Goal: Task Accomplishment & Management: Manage account settings

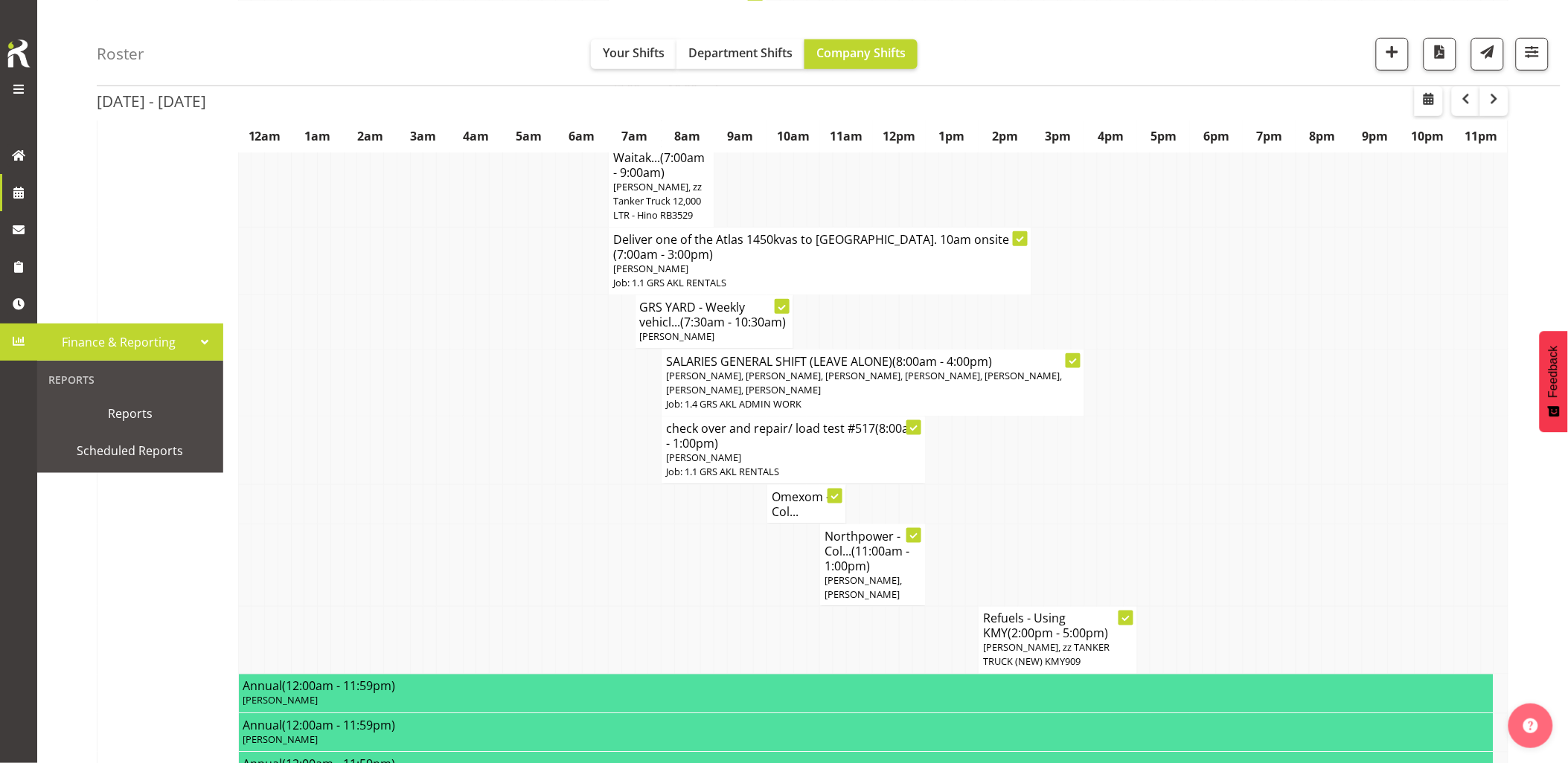
scroll to position [165, 0]
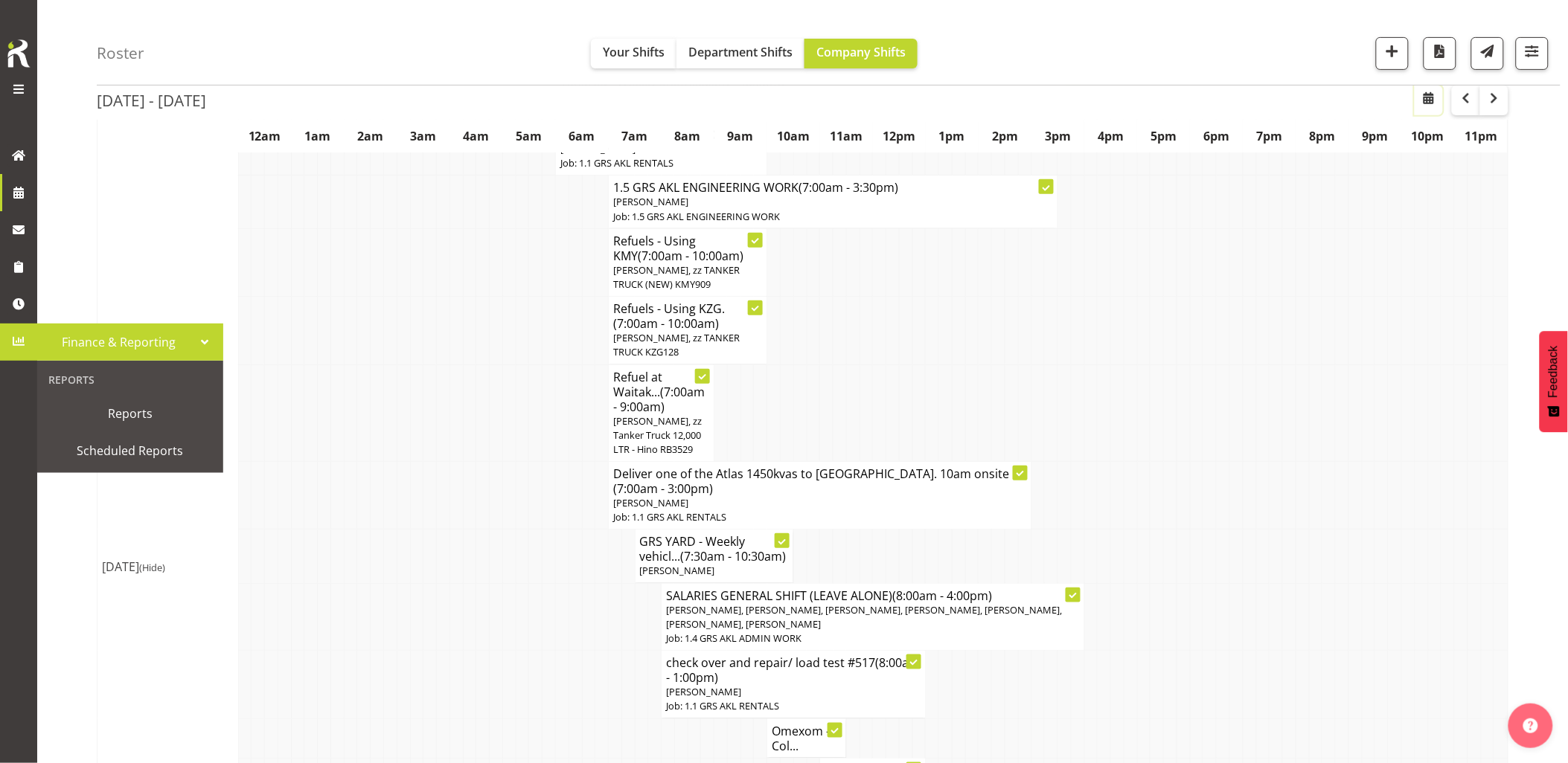
click at [1420, 98] on span "button" at bounding box center [1429, 98] width 18 height 18
select select "8"
select select "2025"
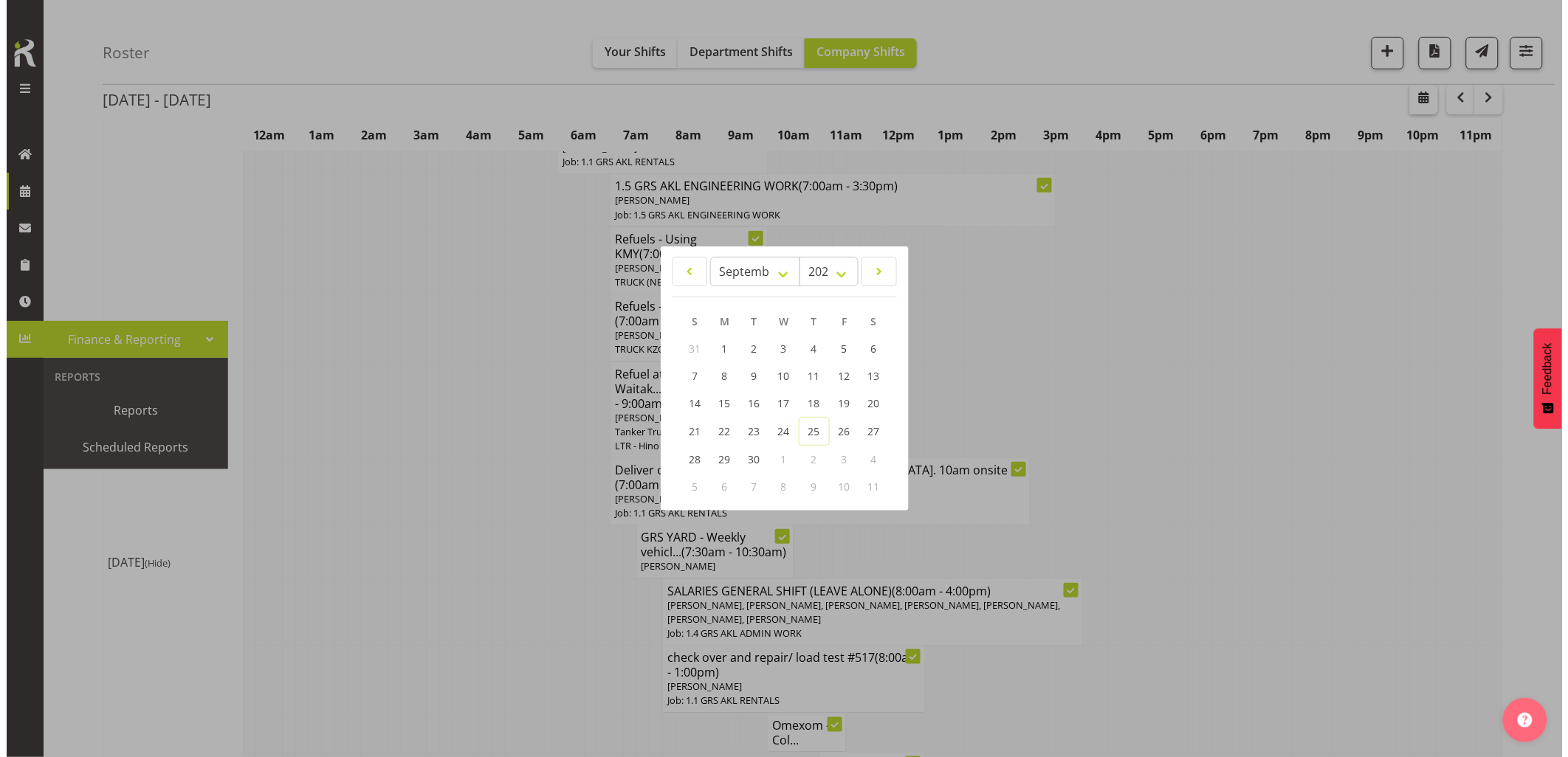
scroll to position [157, 0]
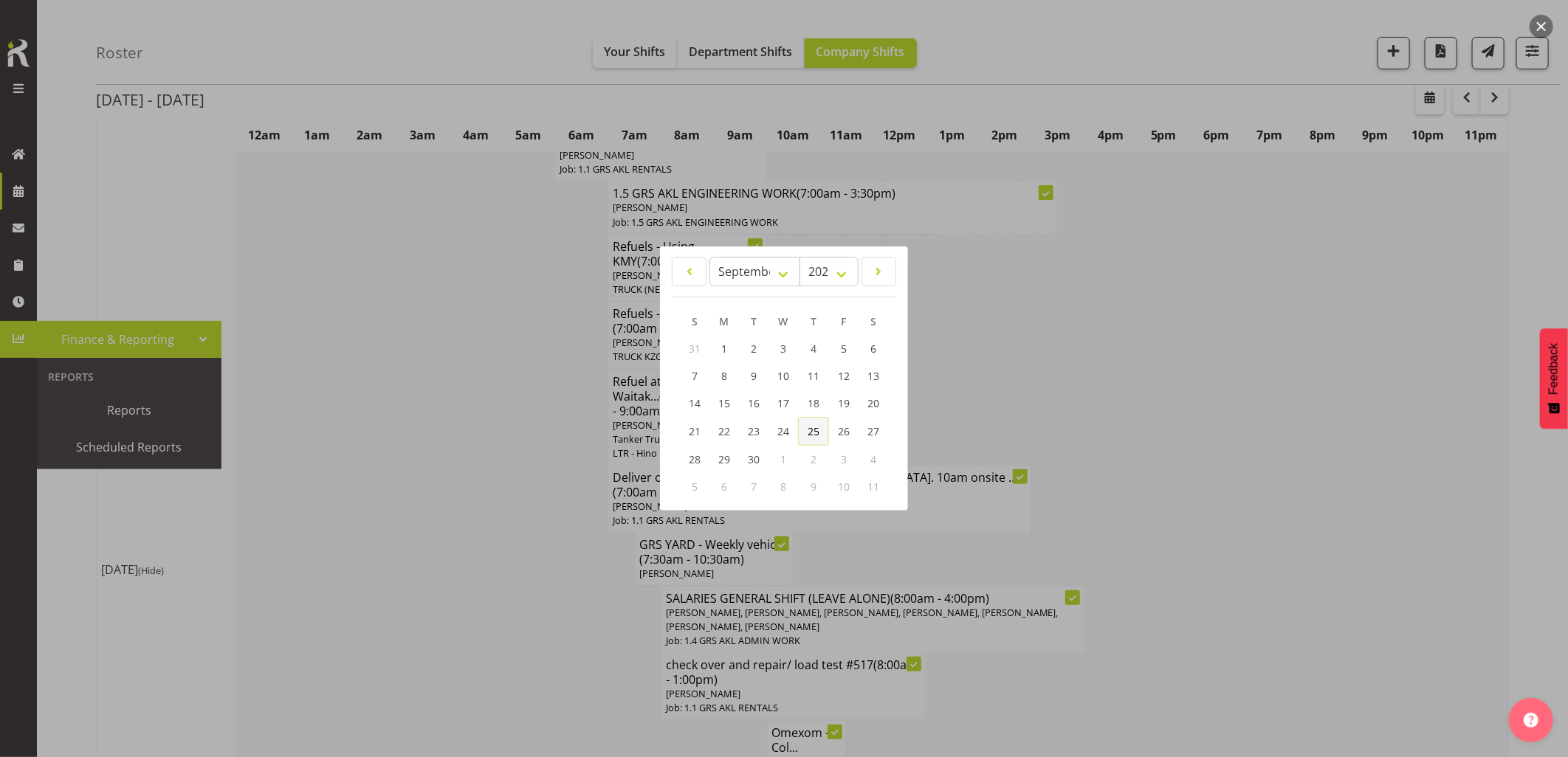
click at [808, 433] on span "25" at bounding box center [814, 431] width 12 height 14
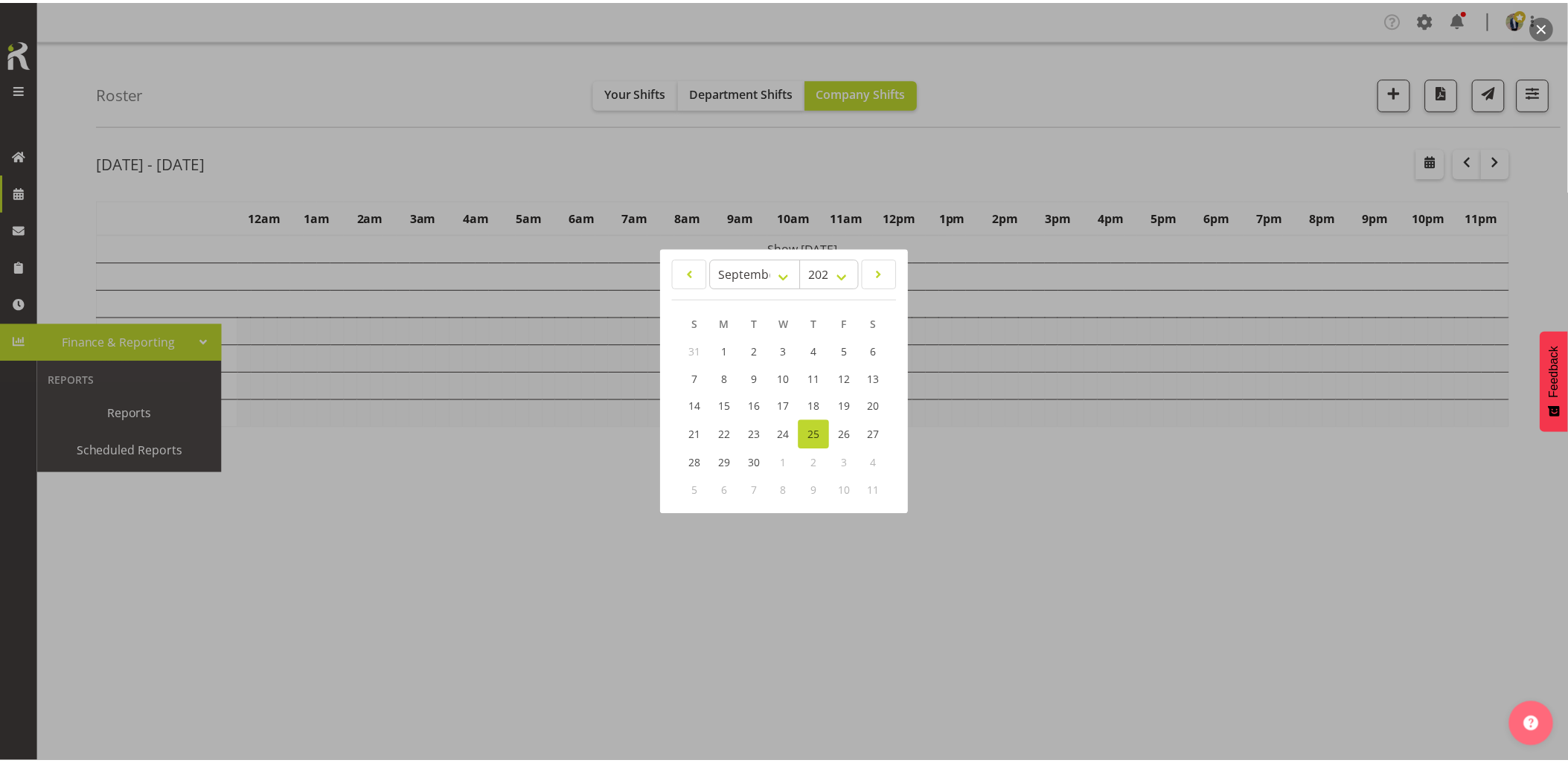
scroll to position [0, 0]
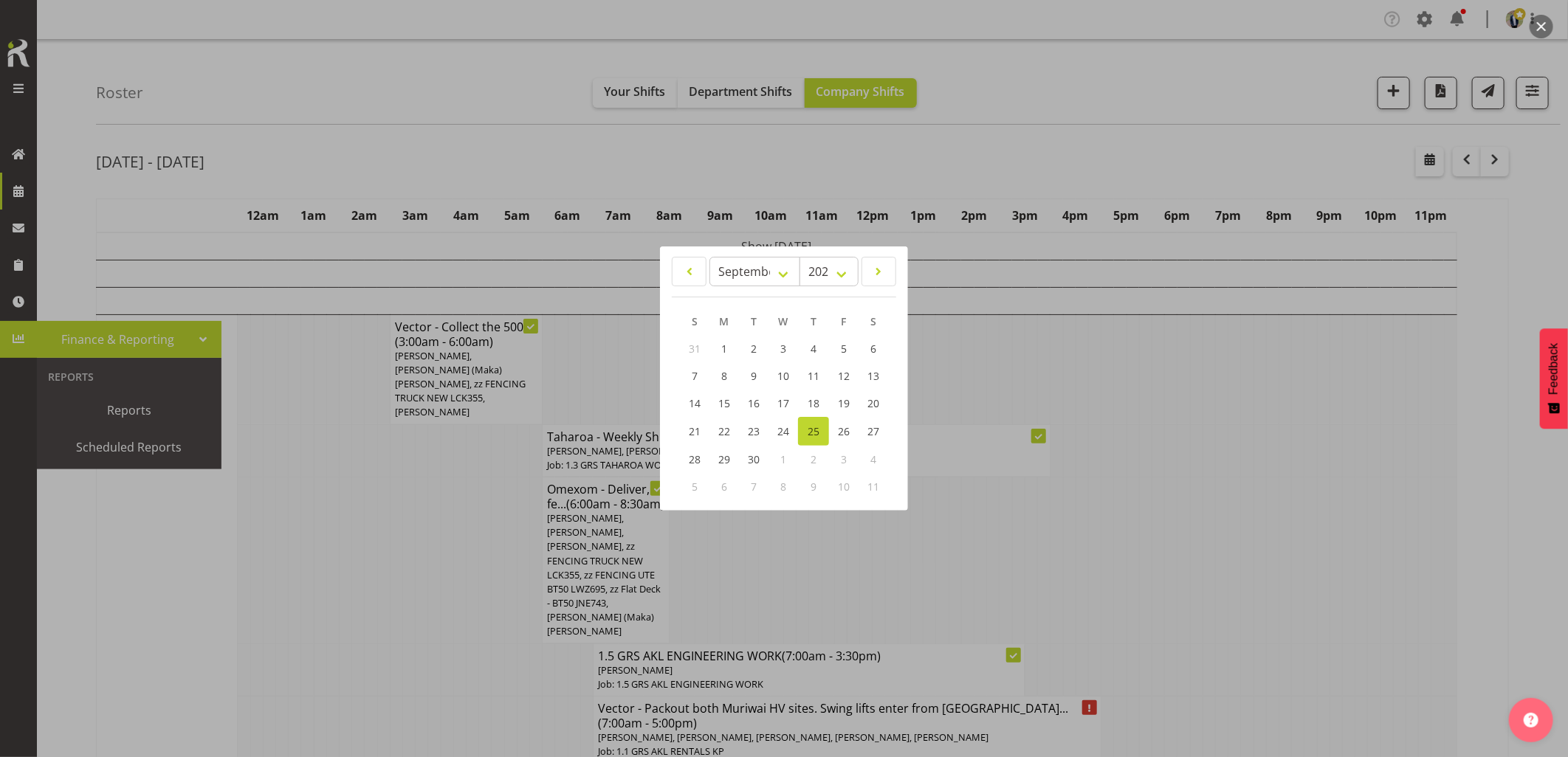
click at [399, 595] on div at bounding box center [784, 378] width 1568 height 757
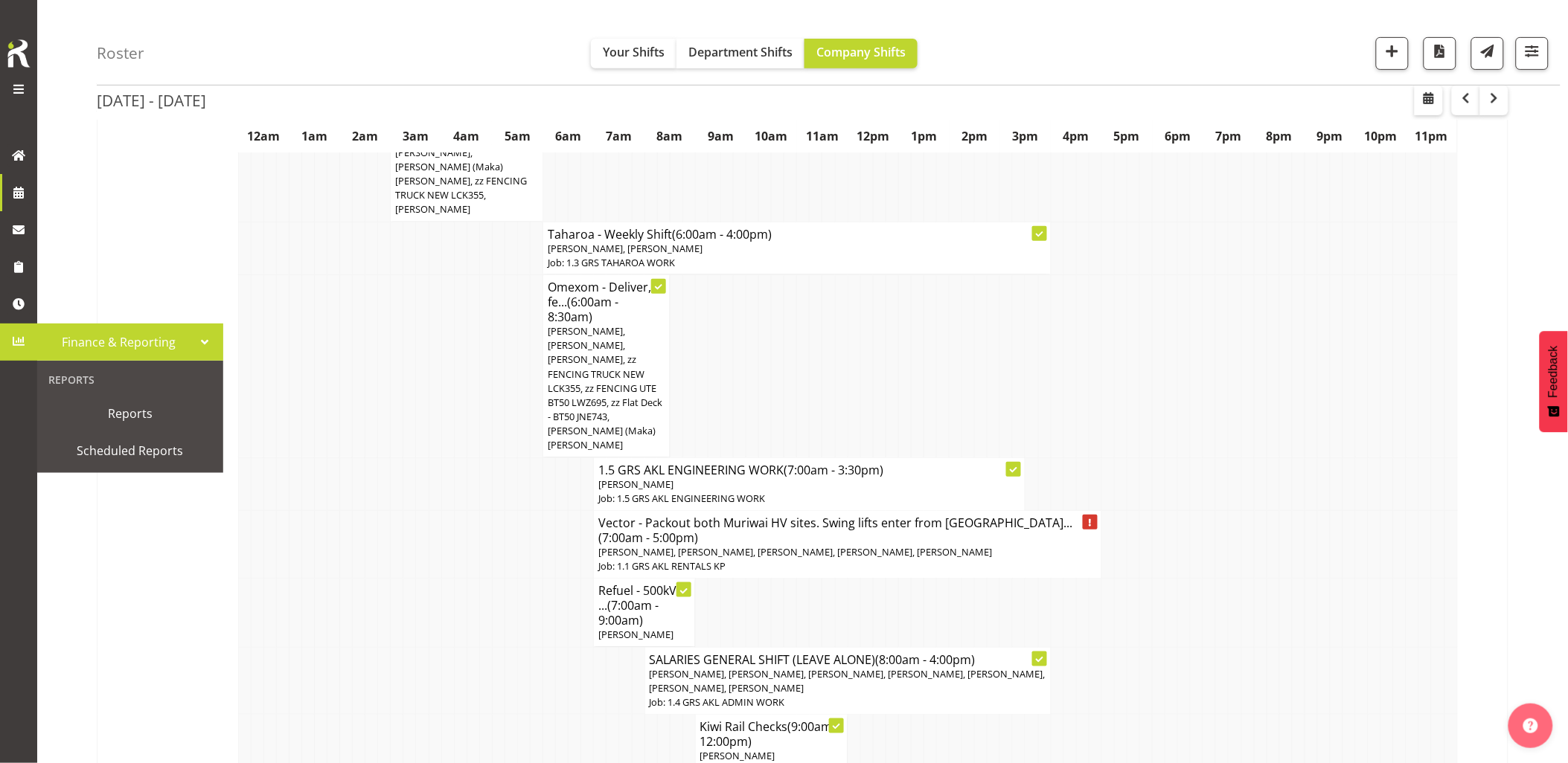
scroll to position [331, 0]
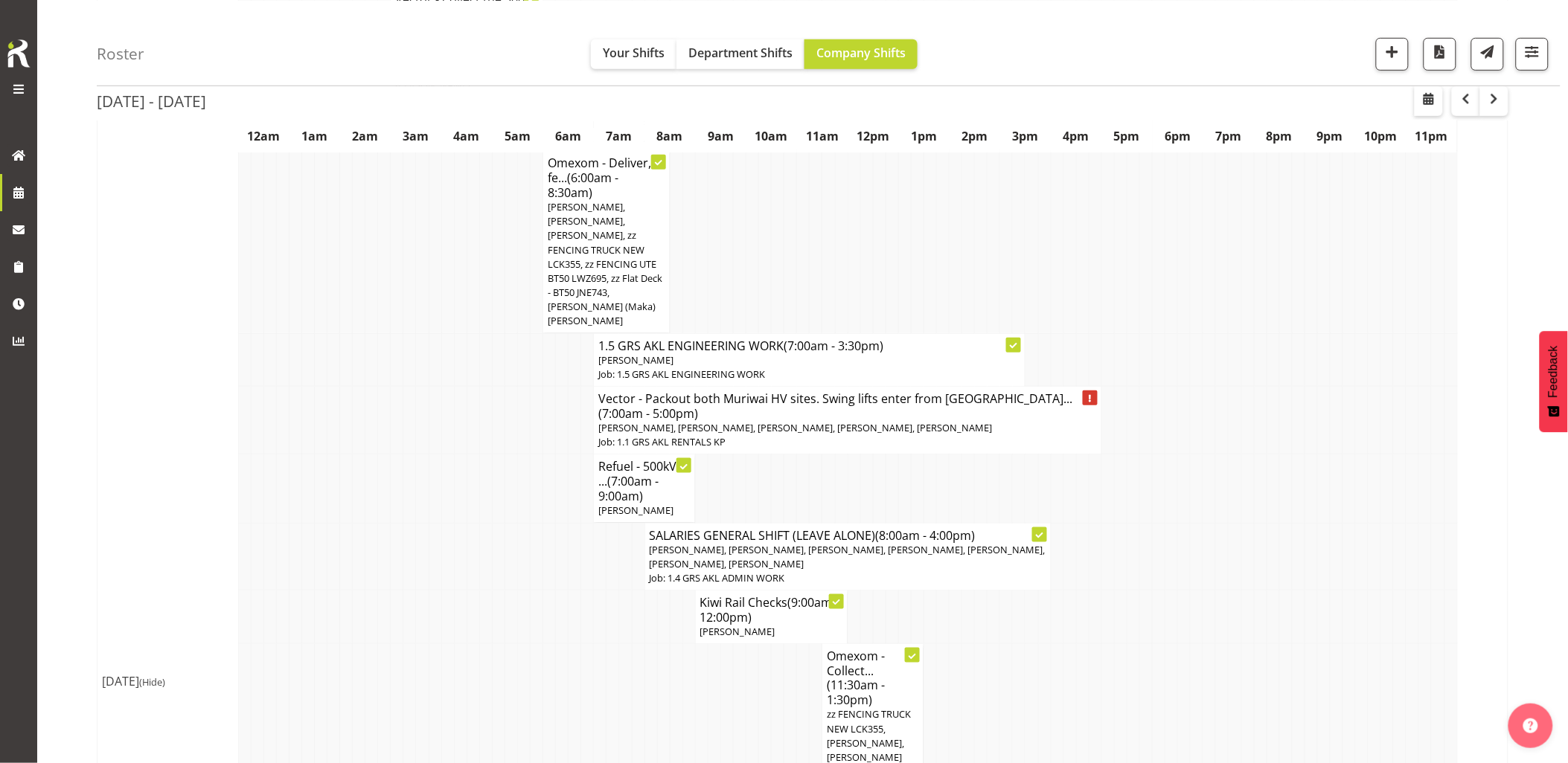
click at [540, 591] on td at bounding box center [536, 618] width 13 height 53
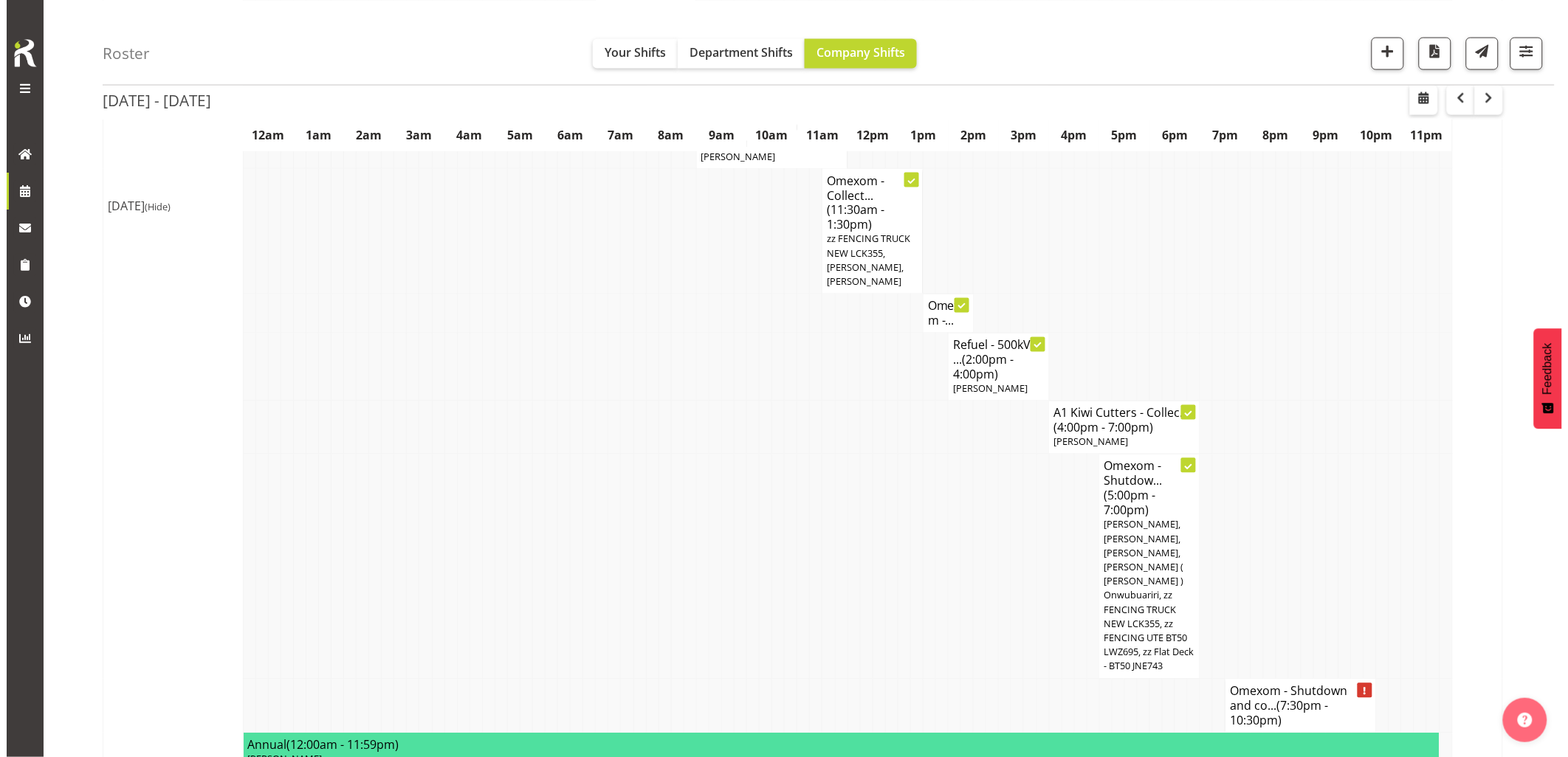
scroll to position [902, 0]
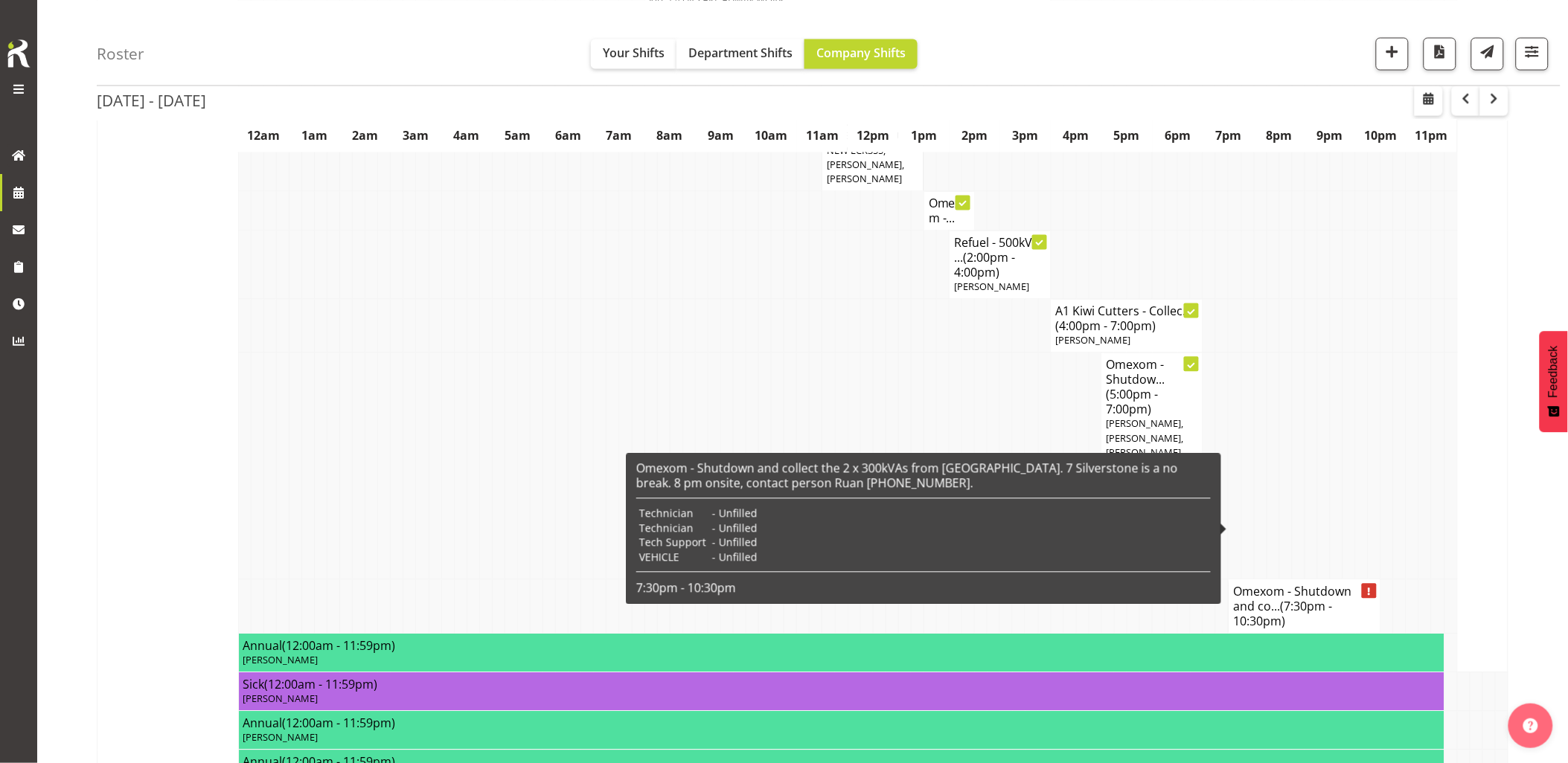
click at [1260, 585] on h4 "Omexom - Shutdown and co... (7:30pm - 10:30pm)" at bounding box center [1304, 607] width 143 height 44
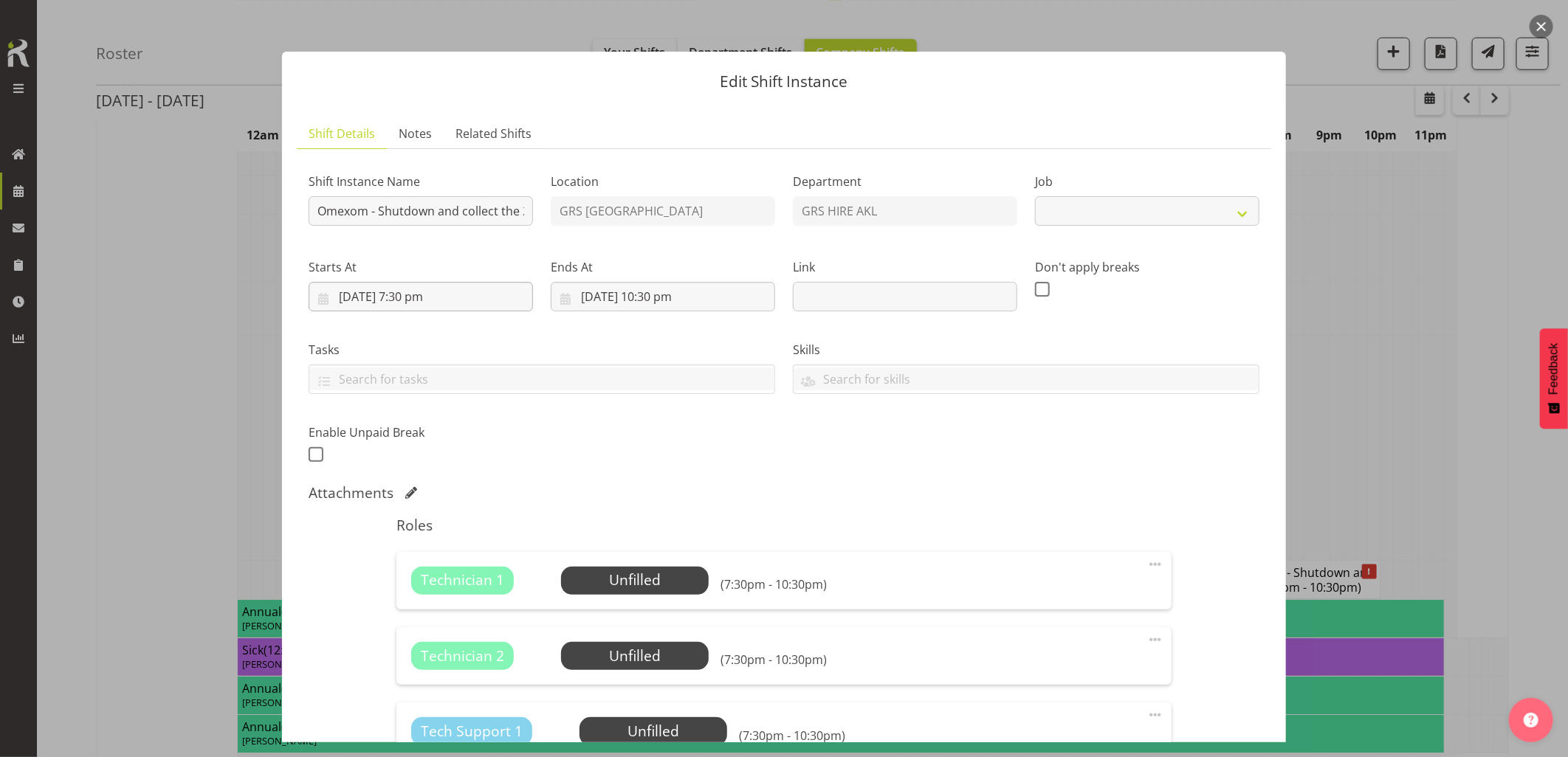
select select "7504"
click at [441, 292] on input "[DATE] 7:30 pm" at bounding box center [420, 297] width 224 height 29
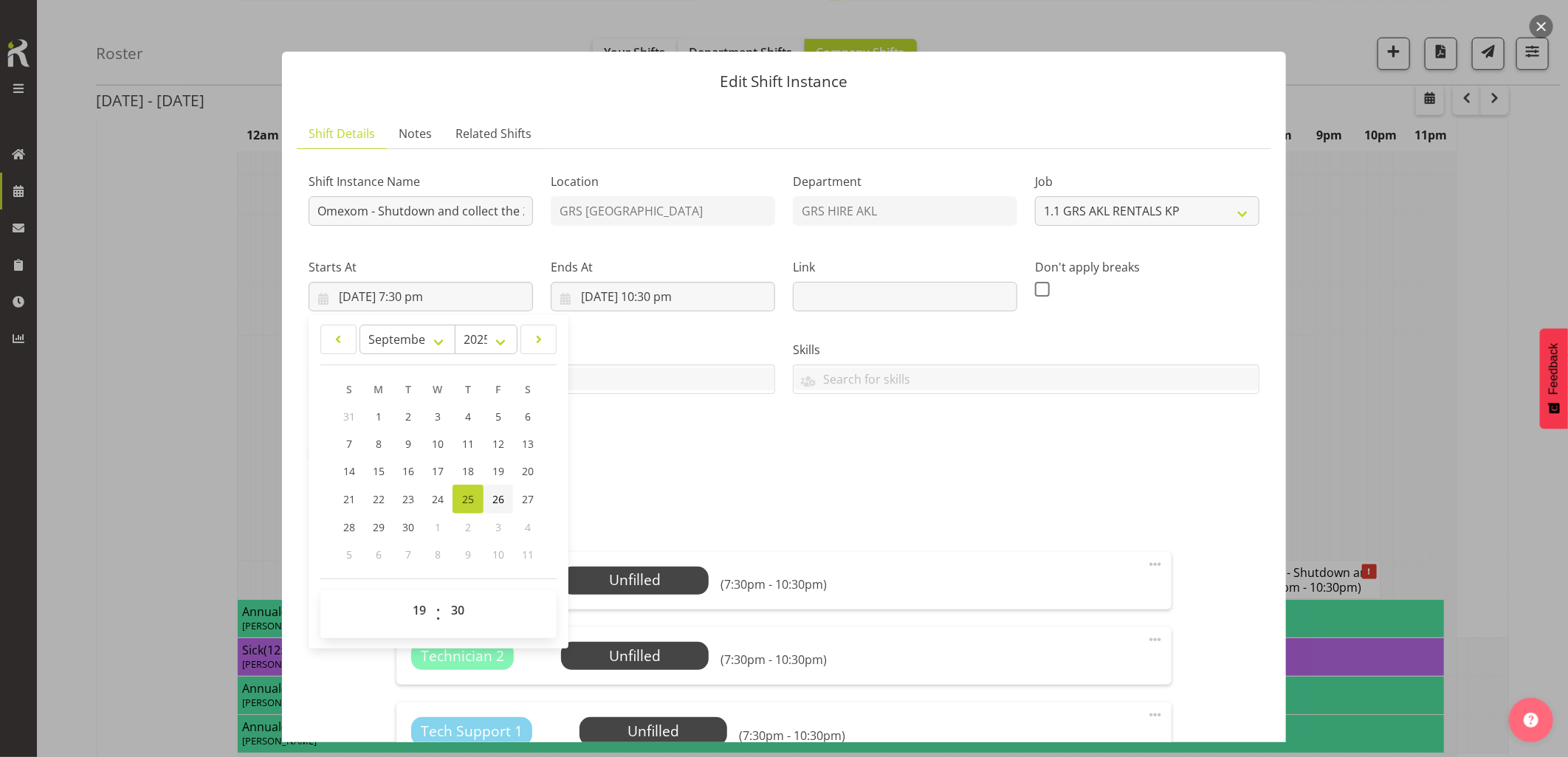
click at [498, 495] on span "26" at bounding box center [499, 499] width 12 height 14
type input "[DATE] 7:30 pm"
click at [415, 607] on select "00 01 02 03 04 05 06 07 08 09 10 11 12 13 14 15 16 17 18 19 20 21 22 23" at bounding box center [421, 610] width 33 height 29
select select "1"
click at [404, 595] on select "00 01 02 03 04 05 06 07 08 09 10 11 12 13 14 15 16 17 18 19 20 21 22 23" at bounding box center [421, 610] width 33 height 29
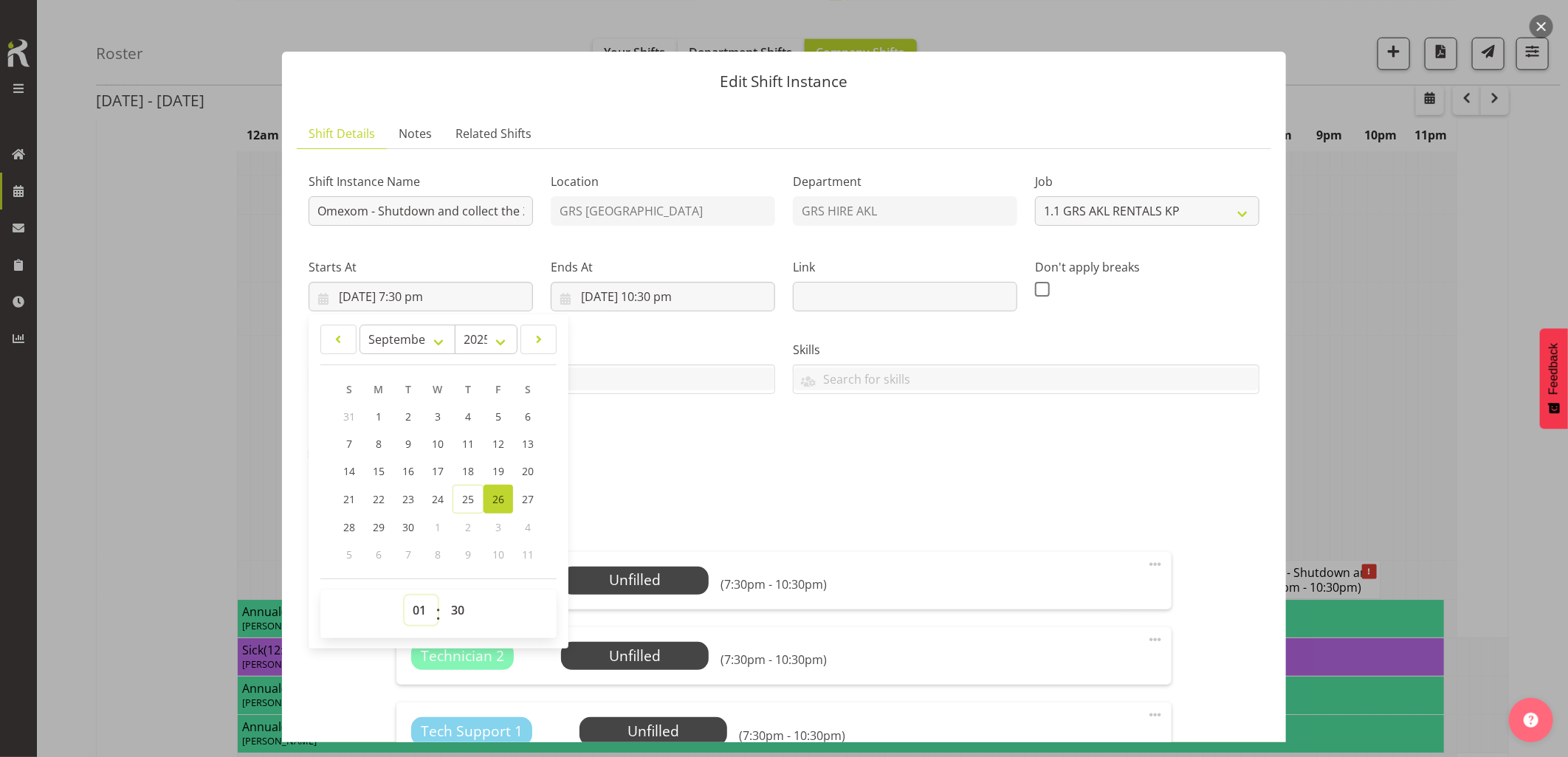
type input "[DATE] 1:30 am"
click at [700, 293] on input "[DATE] 10:30 pm" at bounding box center [662, 297] width 224 height 29
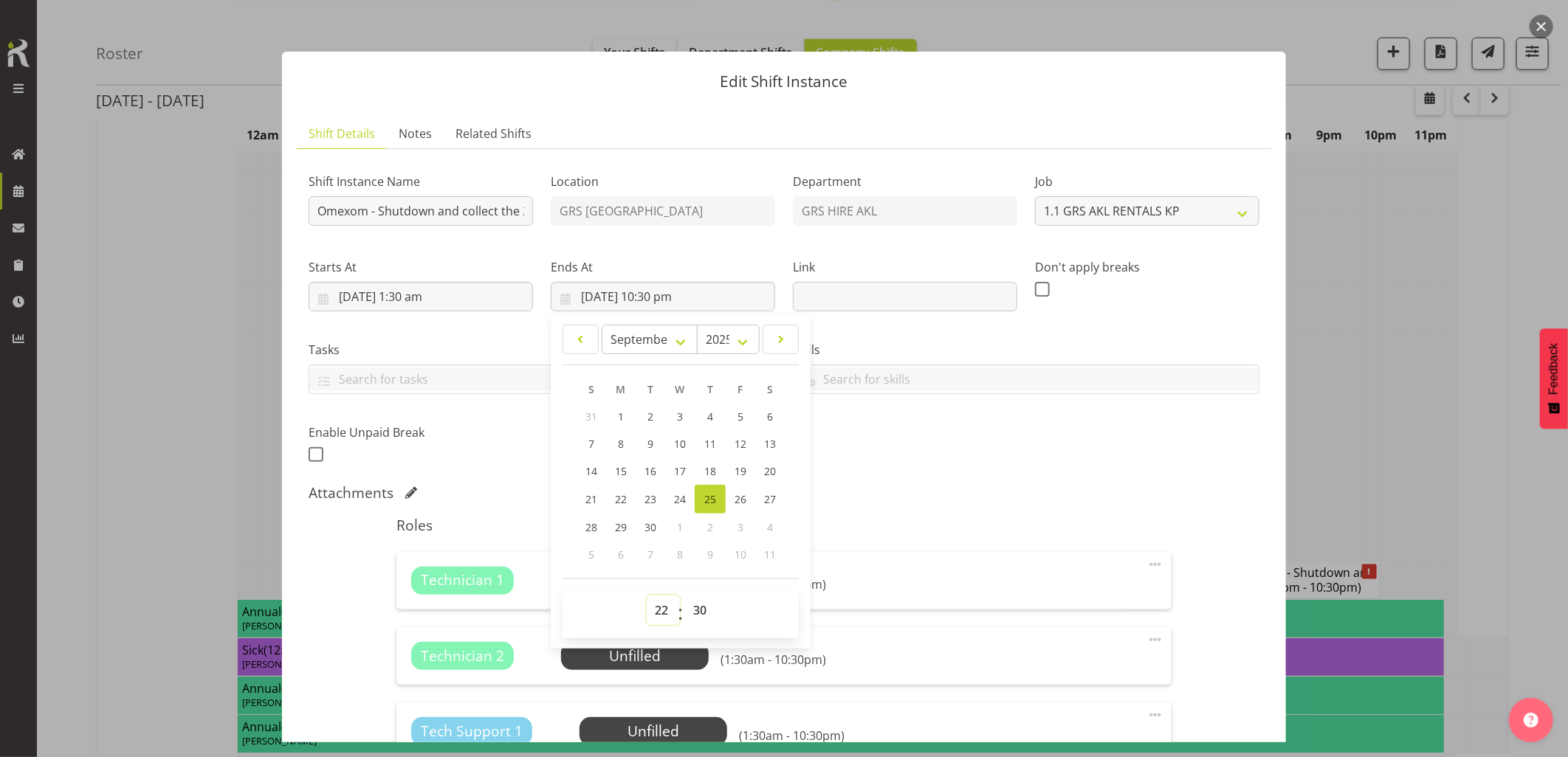
click at [655, 603] on select "00 01 02 03 04 05 06 07 08 09 10 11 12 13 14 15 16 17 18 19 20 21 22 23" at bounding box center [663, 610] width 33 height 29
select select "4"
click at [646, 595] on select "00 01 02 03 04 05 06 07 08 09 10 11 12 13 14 15 16 17 18 19 20 21 22 23" at bounding box center [663, 610] width 33 height 29
click at [942, 509] on div "Roles Technician 1 Unfilled Select Employee (1:30am - 4:30am) Edit Cover Role D…" at bounding box center [784, 716] width 792 height 415
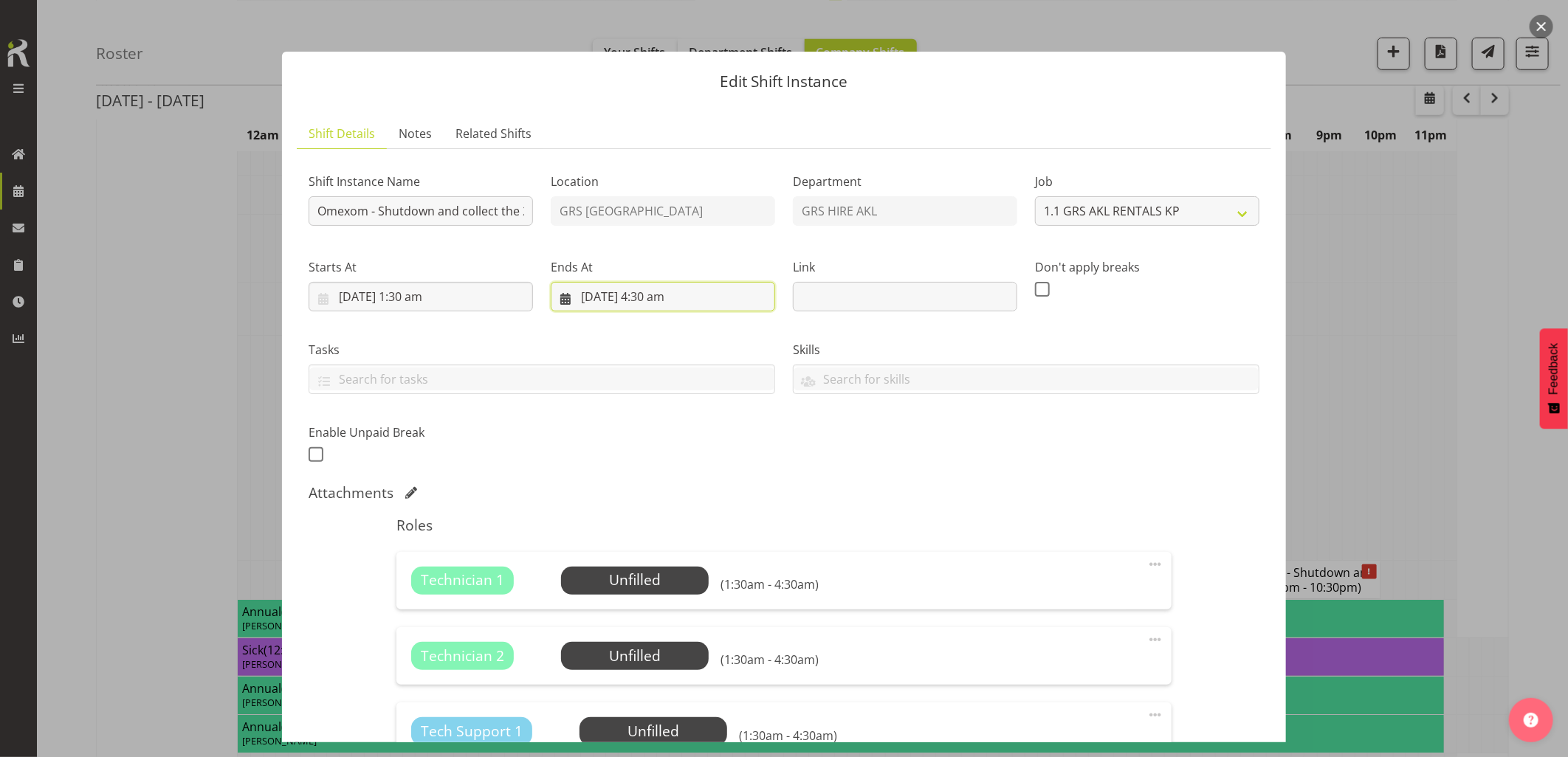
click at [626, 292] on input "[DATE] 4:30 am" at bounding box center [662, 297] width 224 height 29
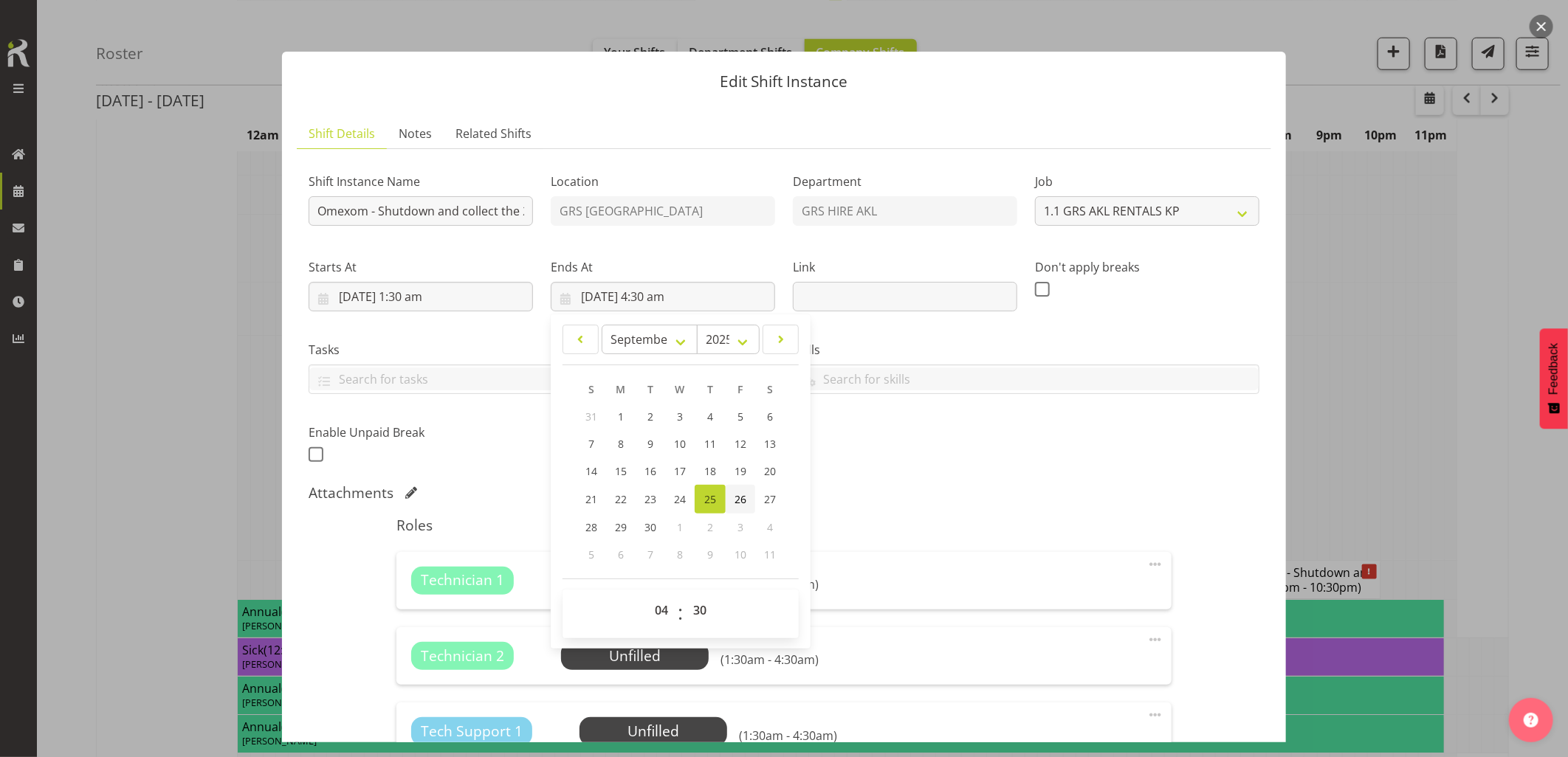
click at [739, 499] on span "26" at bounding box center [740, 499] width 12 height 14
type input "[DATE] 4:30 am"
click at [910, 460] on div "Shift Instance Name Omexom - Shutdown and collect the 2 x 300kVAs from [PERSON_…" at bounding box center [784, 313] width 969 height 323
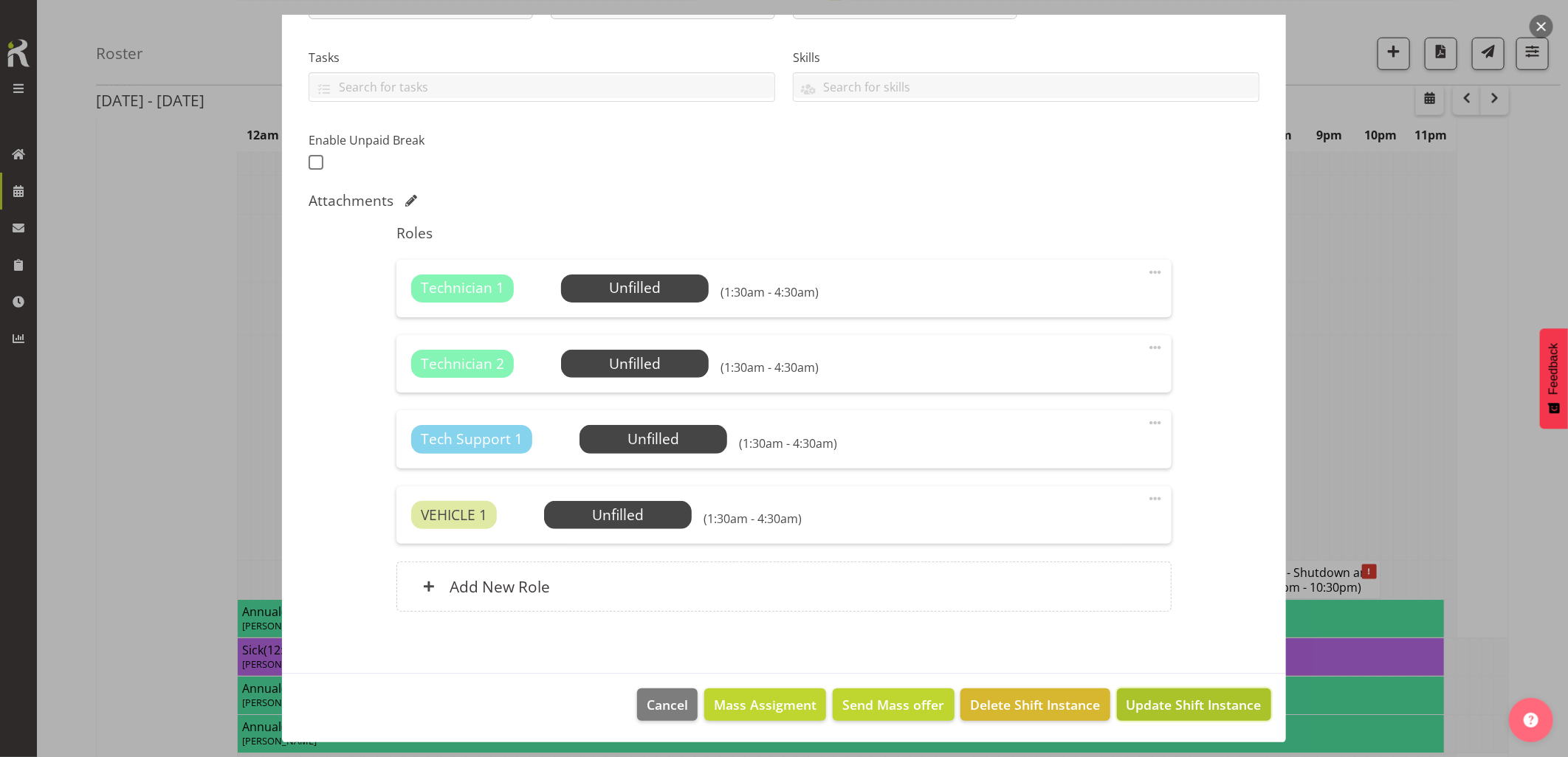
click at [1186, 710] on span "Update Shift Instance" at bounding box center [1194, 705] width 135 height 20
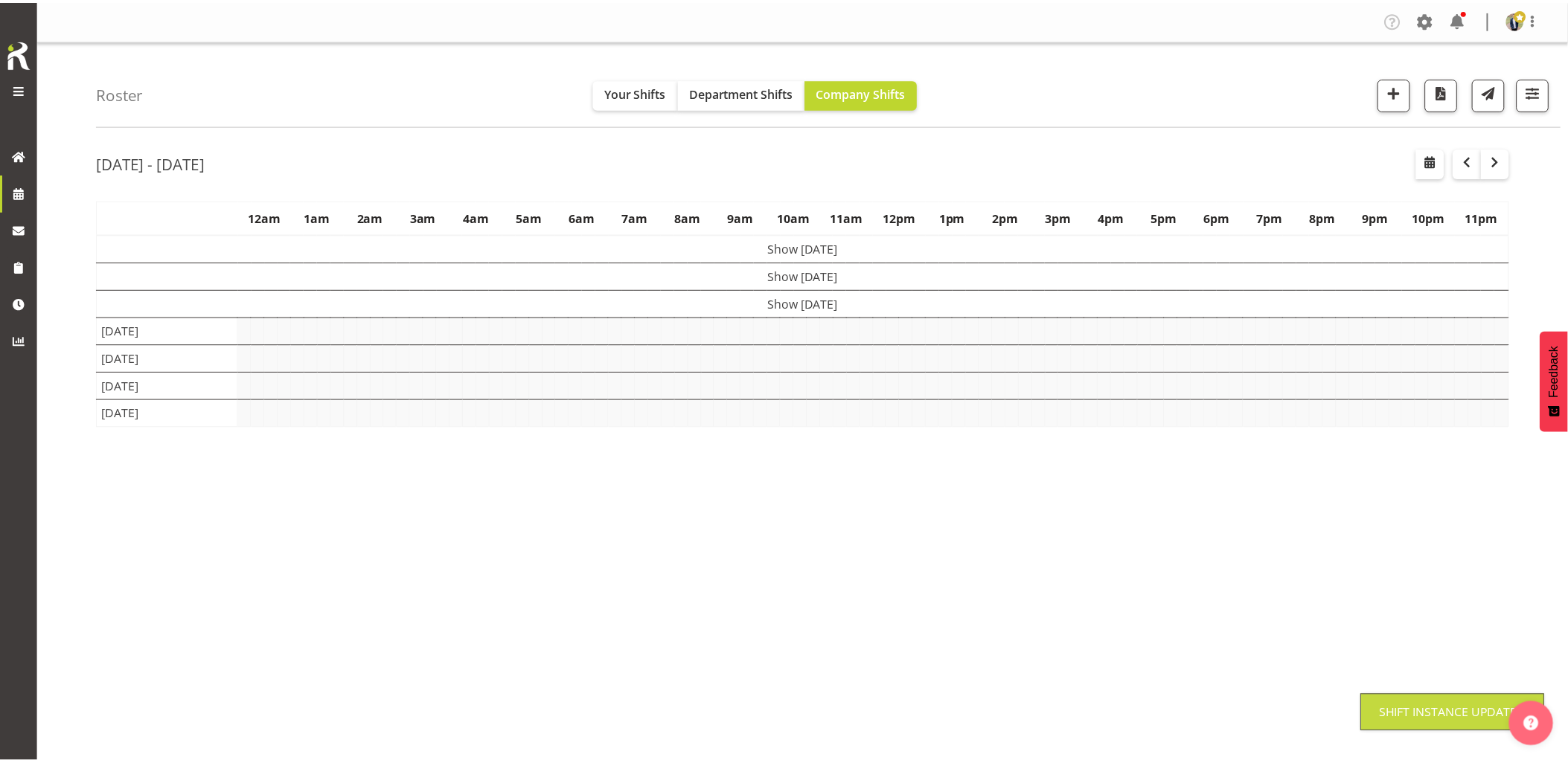
scroll to position [0, 0]
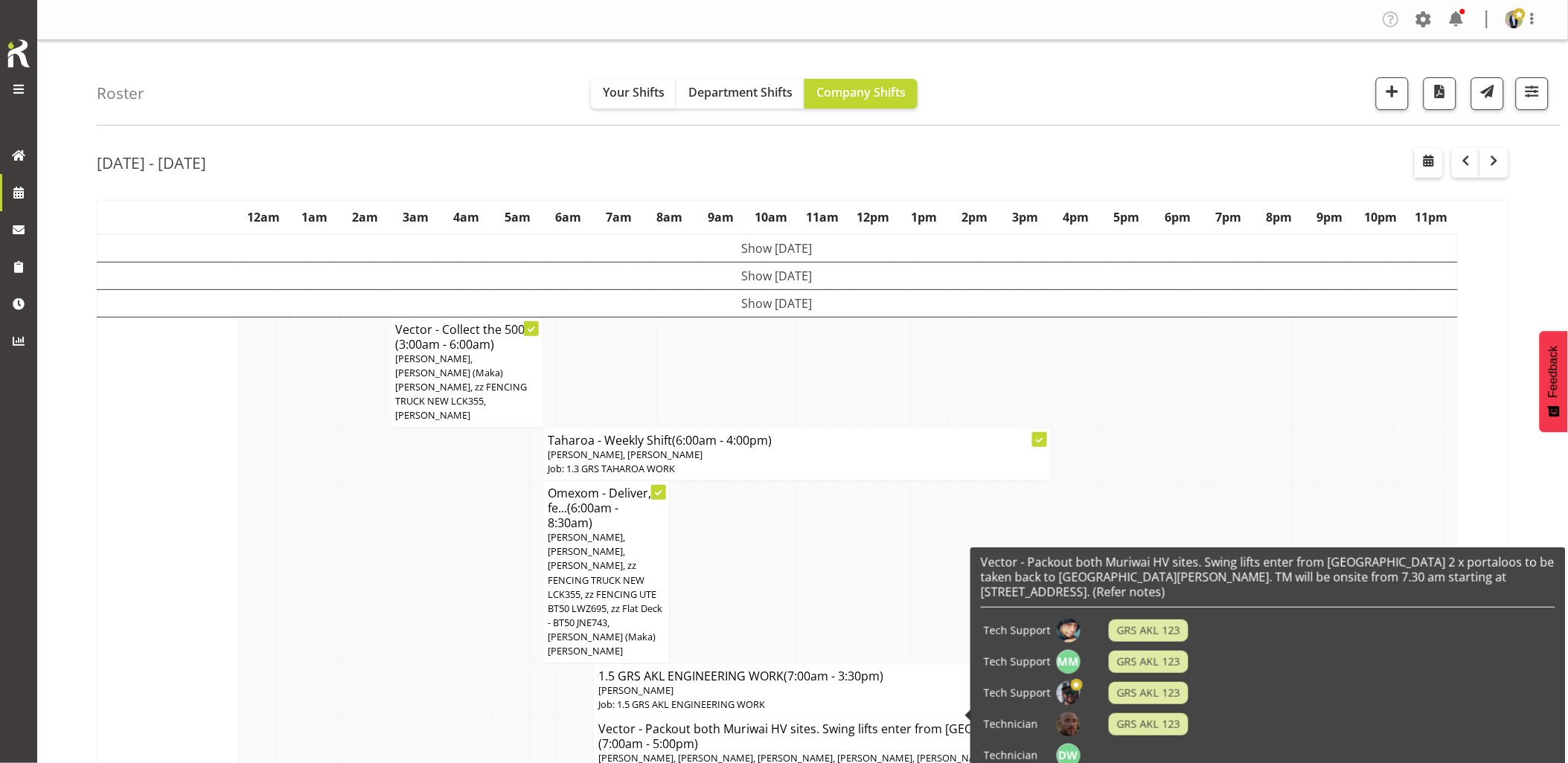
click at [503, 663] on td at bounding box center [498, 690] width 13 height 53
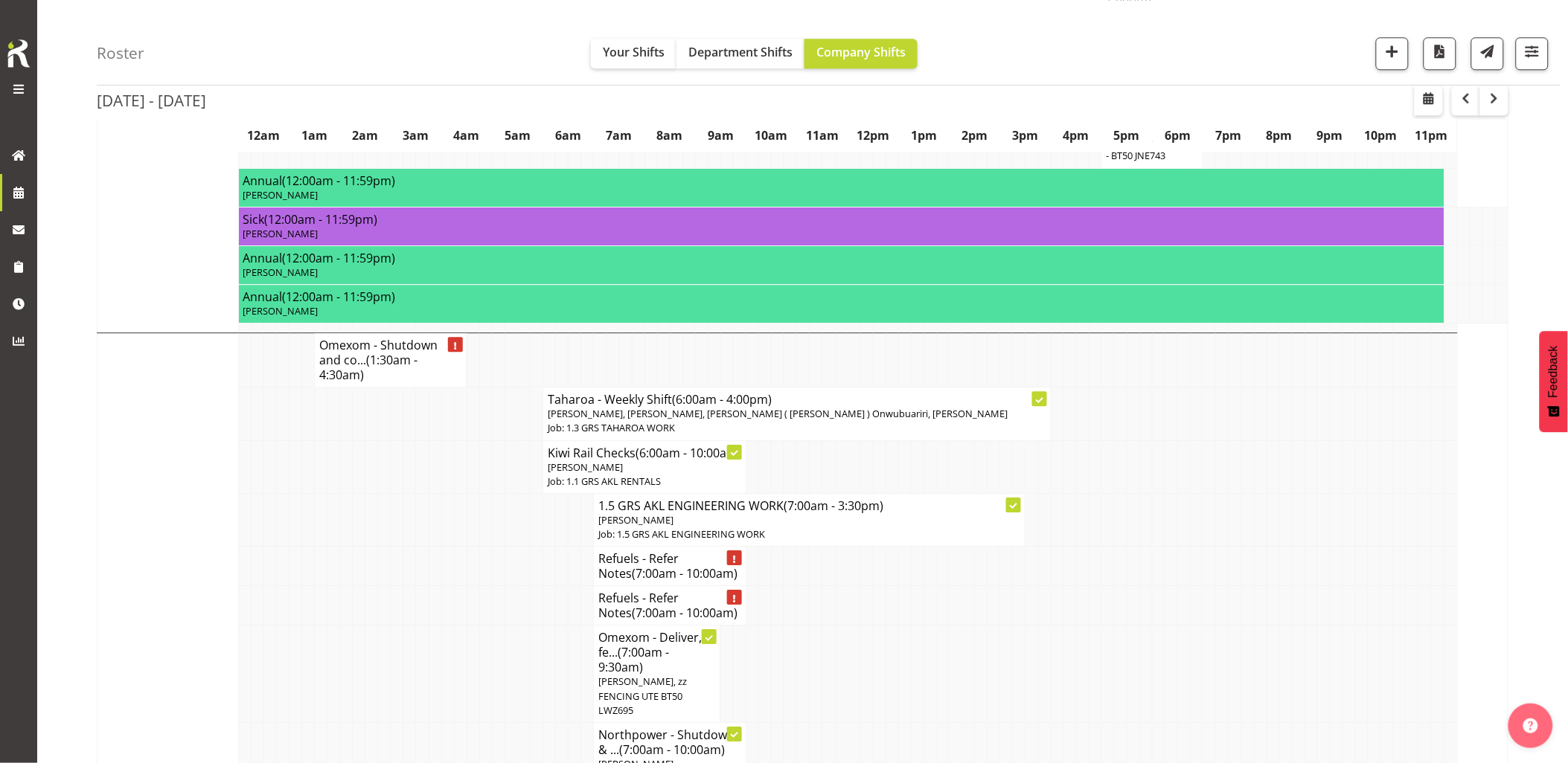
scroll to position [1240, 0]
